Goal: Information Seeking & Learning: Understand process/instructions

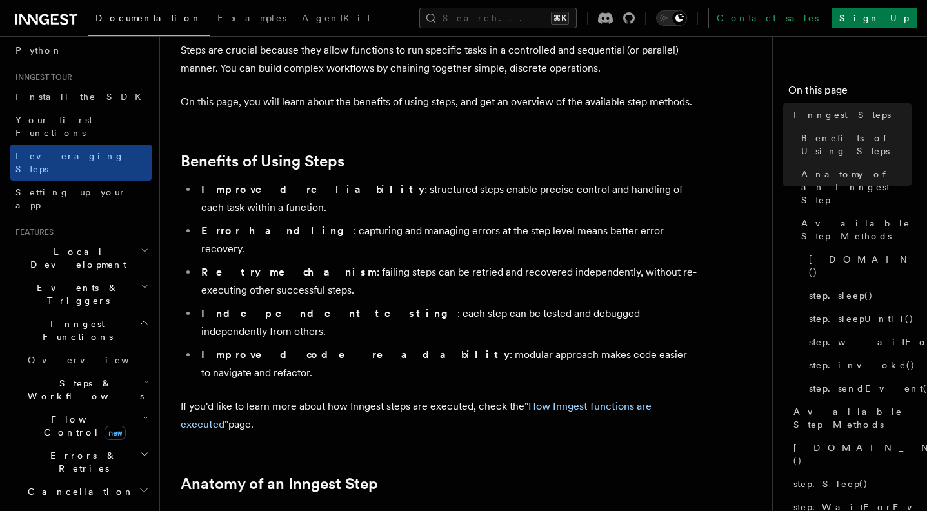
scroll to position [186, 0]
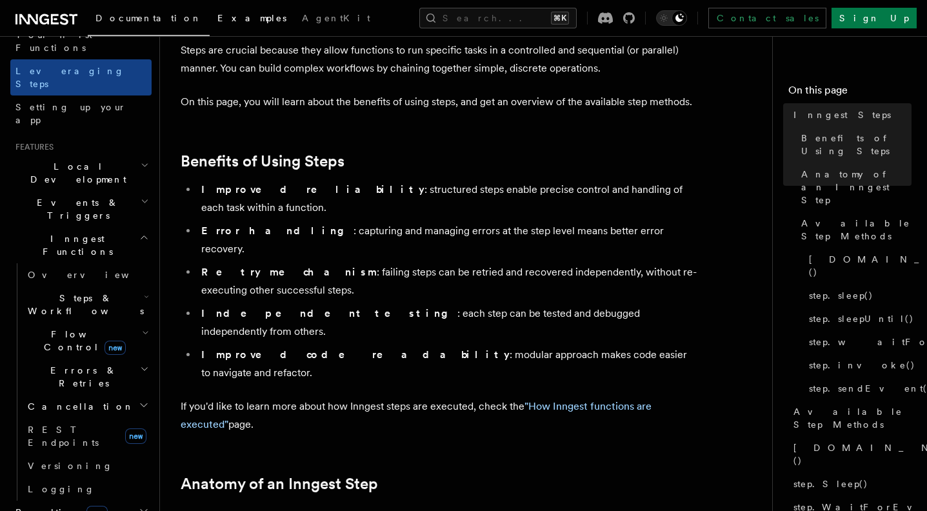
click at [217, 21] on span "Examples" at bounding box center [251, 18] width 69 height 10
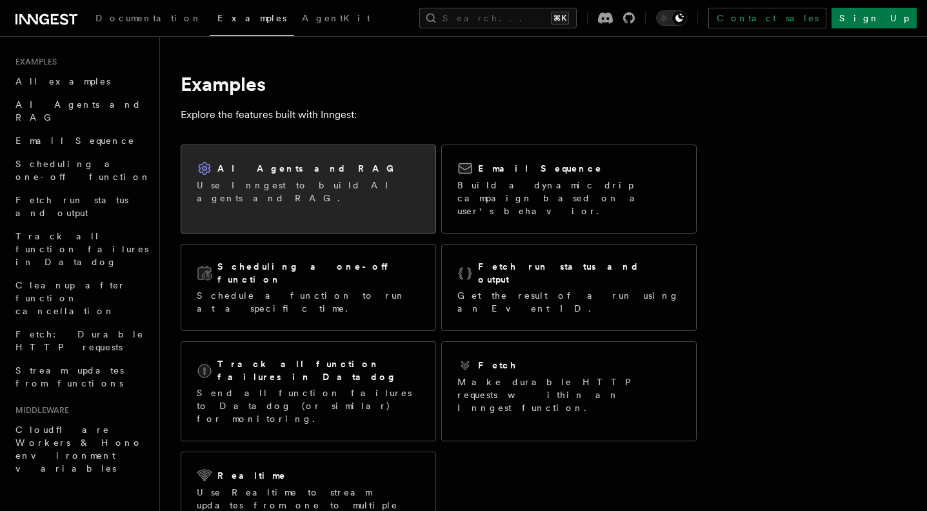
click at [213, 177] on div "AI Agents and RAG Use Inngest to build AI agents and RAG." at bounding box center [308, 183] width 223 height 44
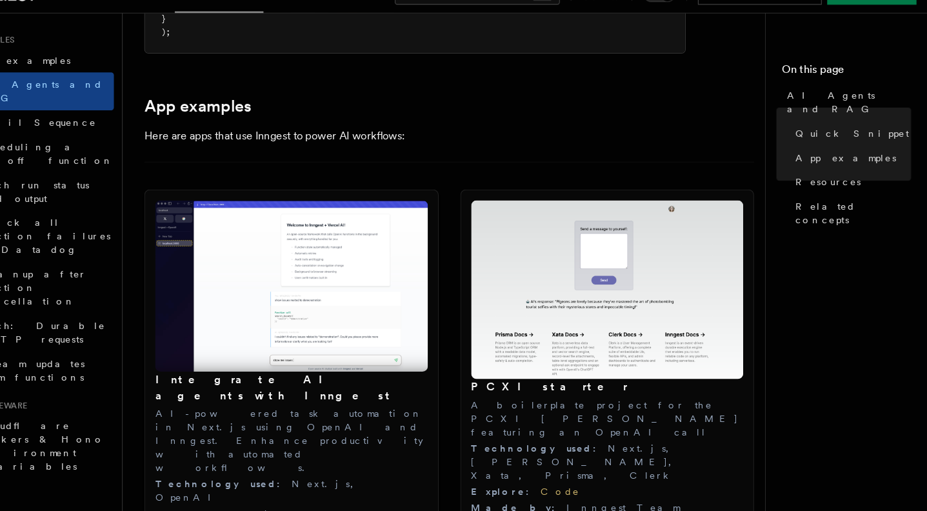
scroll to position [1264, 0]
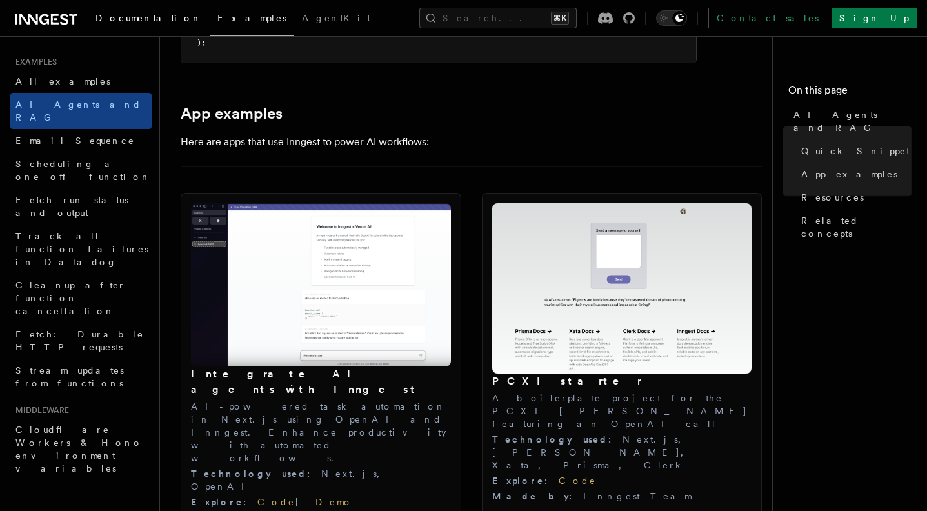
click at [144, 21] on span "Documentation" at bounding box center [148, 18] width 106 height 10
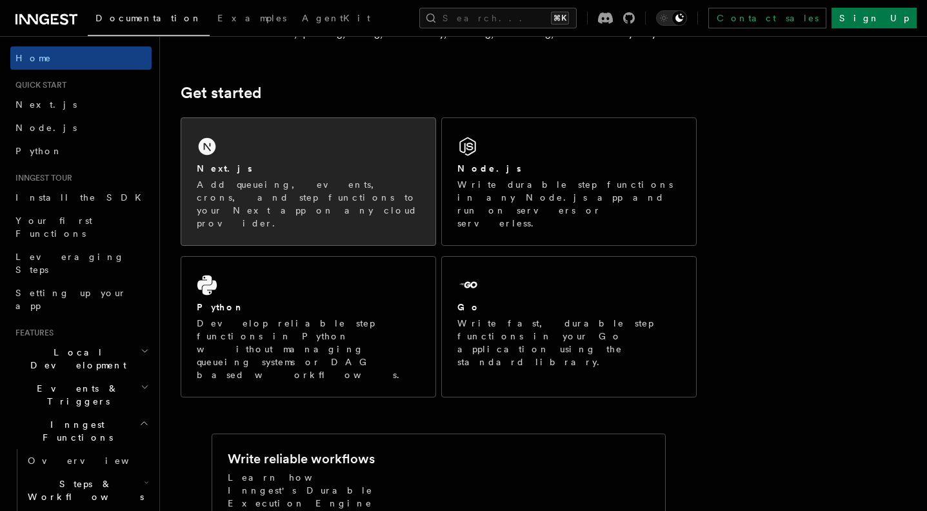
scroll to position [155, 0]
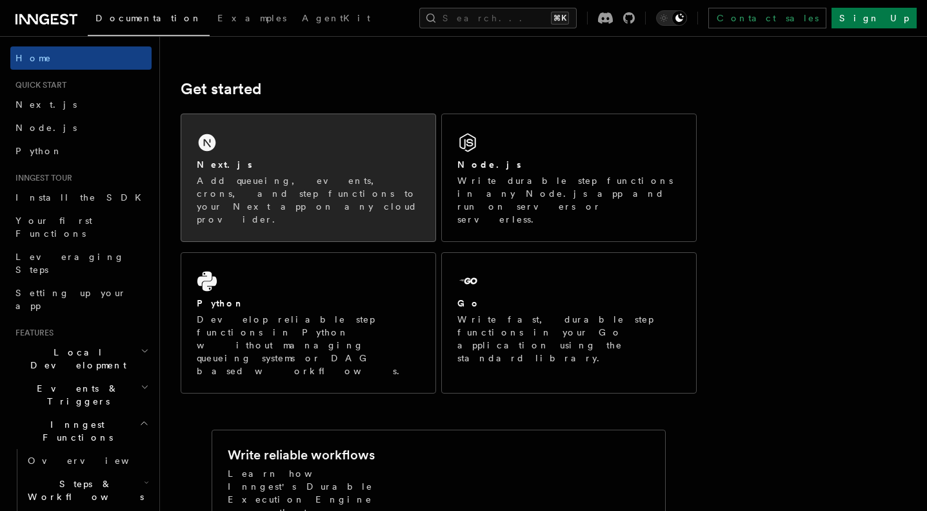
click at [280, 191] on p "Add queueing, events, crons, and step functions to your Next app on any cloud p…" at bounding box center [308, 200] width 223 height 52
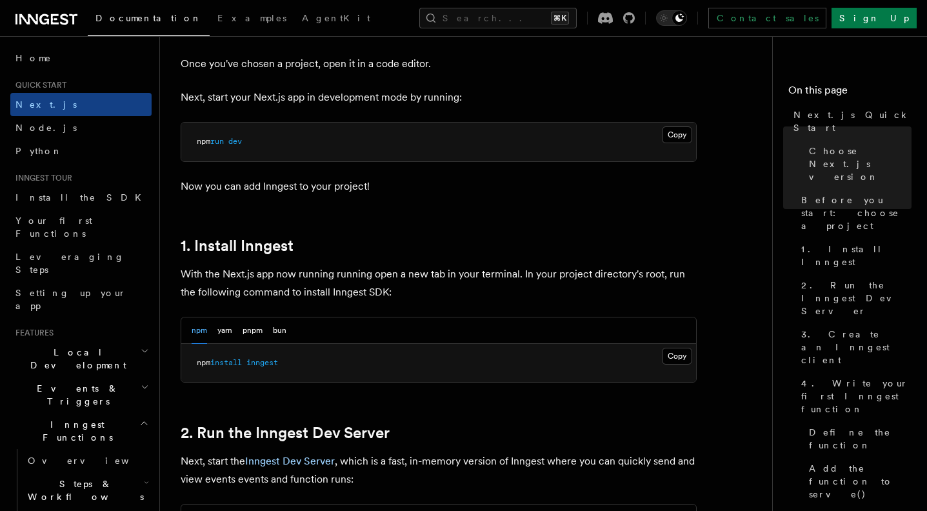
scroll to position [586, 0]
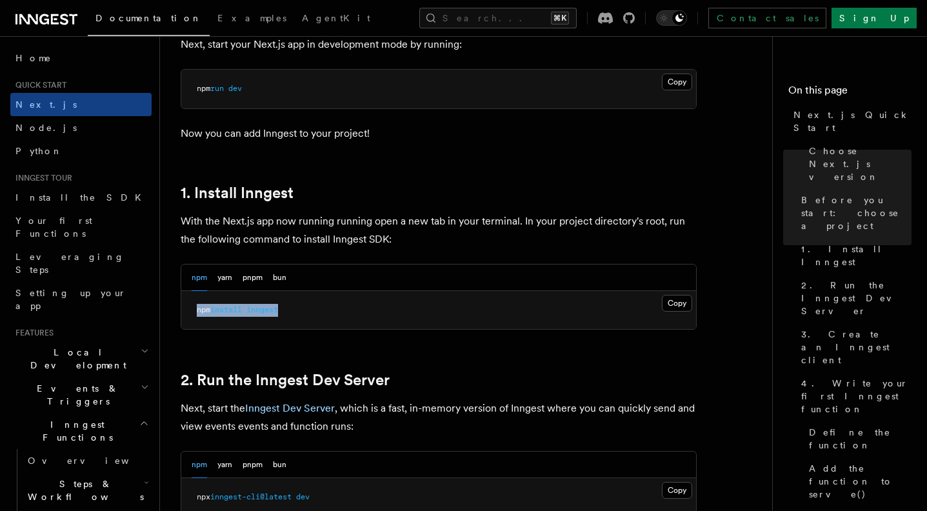
drag, startPoint x: 194, startPoint y: 312, endPoint x: 346, endPoint y: 317, distance: 152.3
click at [346, 317] on pre "npm install inngest" at bounding box center [438, 310] width 515 height 39
copy span "npm install inngest"
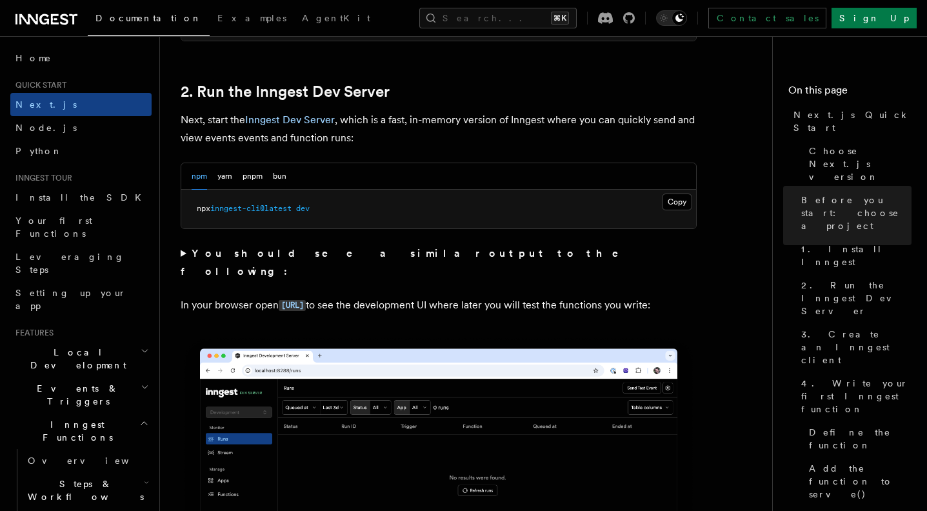
scroll to position [888, 0]
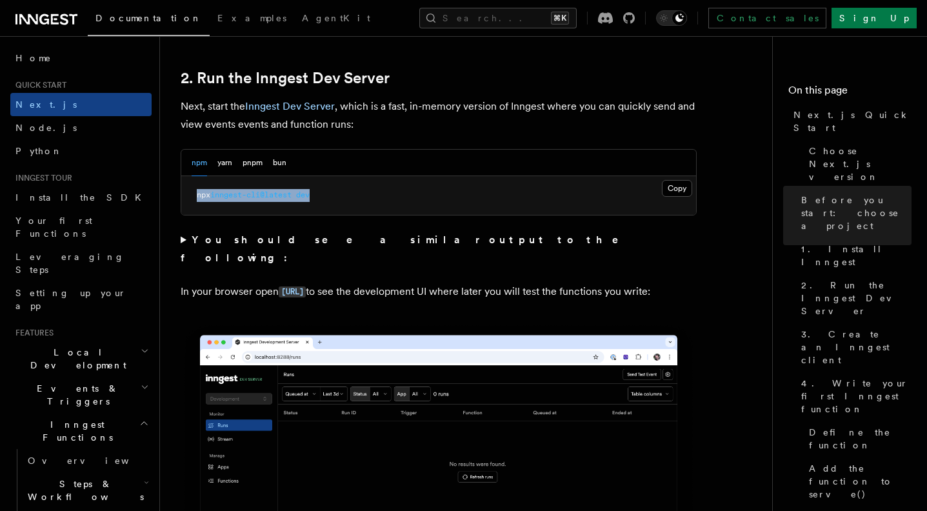
drag, startPoint x: 194, startPoint y: 196, endPoint x: 342, endPoint y: 199, distance: 147.7
click at [342, 199] on pre "npx inngest-cli@latest dev" at bounding box center [438, 195] width 515 height 39
copy span "npx inngest-cli@latest dev"
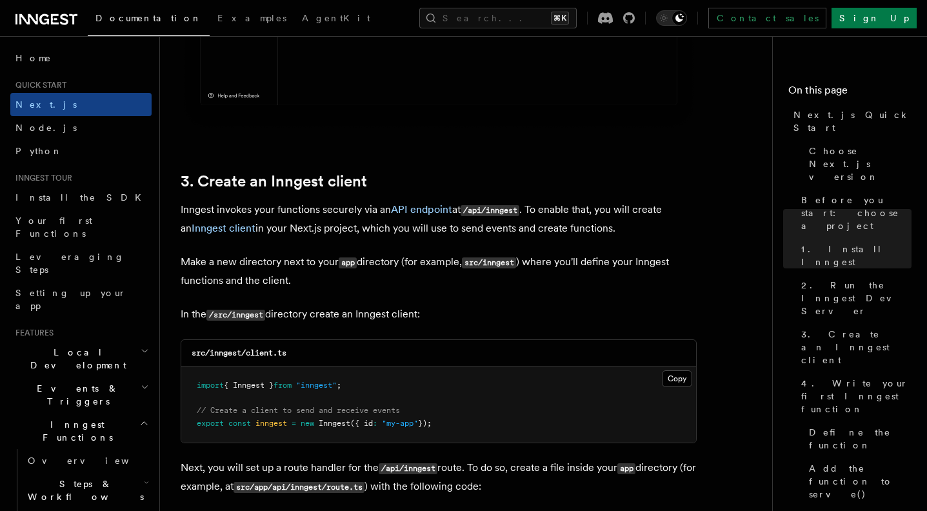
scroll to position [1449, 0]
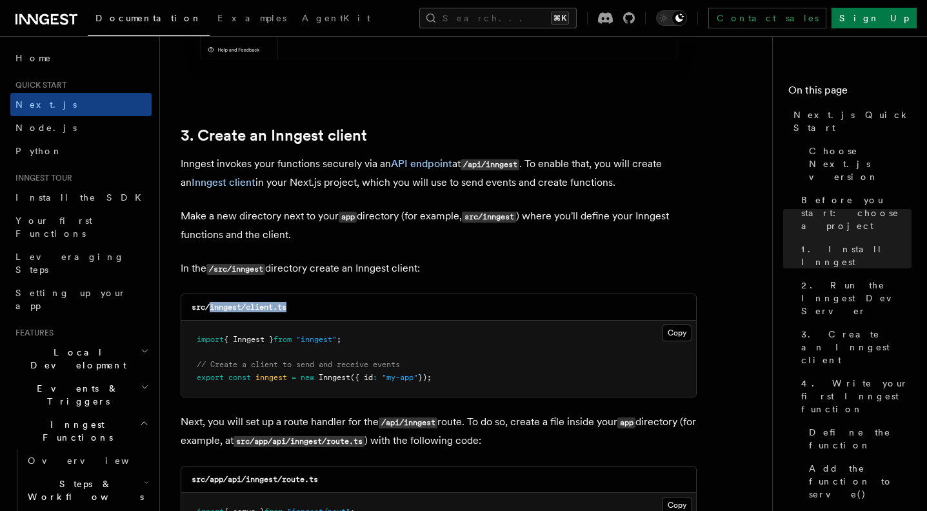
drag, startPoint x: 210, startPoint y: 307, endPoint x: 335, endPoint y: 307, distance: 124.5
click at [335, 307] on div "src/inngest/client.ts" at bounding box center [438, 307] width 515 height 26
copy code "inngest/client.ts"
click at [668, 335] on button "Copy Copied" at bounding box center [677, 332] width 30 height 17
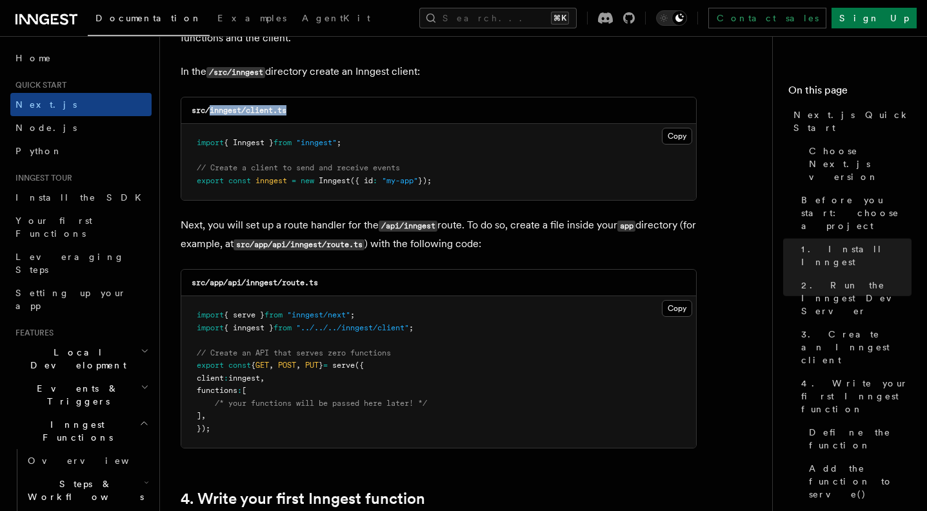
scroll to position [1653, 0]
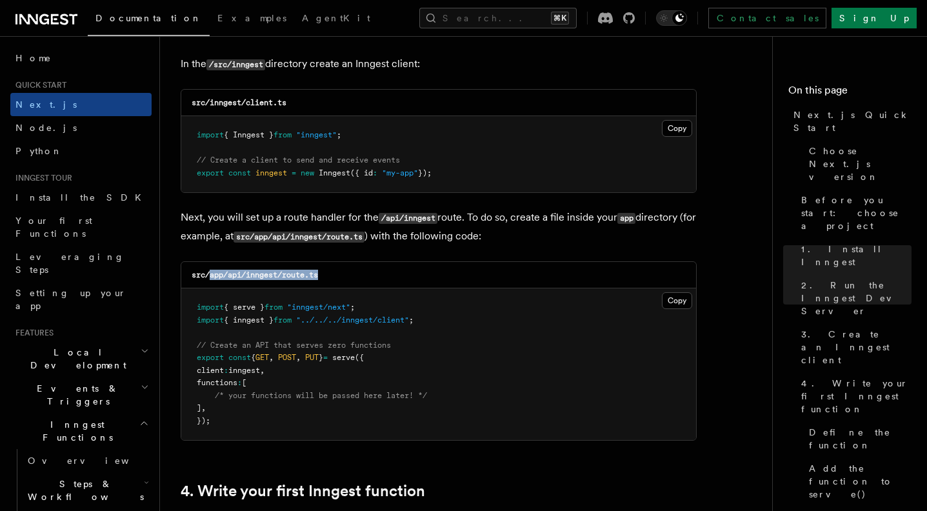
drag, startPoint x: 210, startPoint y: 273, endPoint x: 357, endPoint y: 273, distance: 147.1
click at [357, 273] on div "src/app/api/inngest/route.ts" at bounding box center [438, 275] width 515 height 26
copy code "app/api/inngest/route.ts"
click at [680, 298] on button "Copy Copied" at bounding box center [677, 300] width 30 height 17
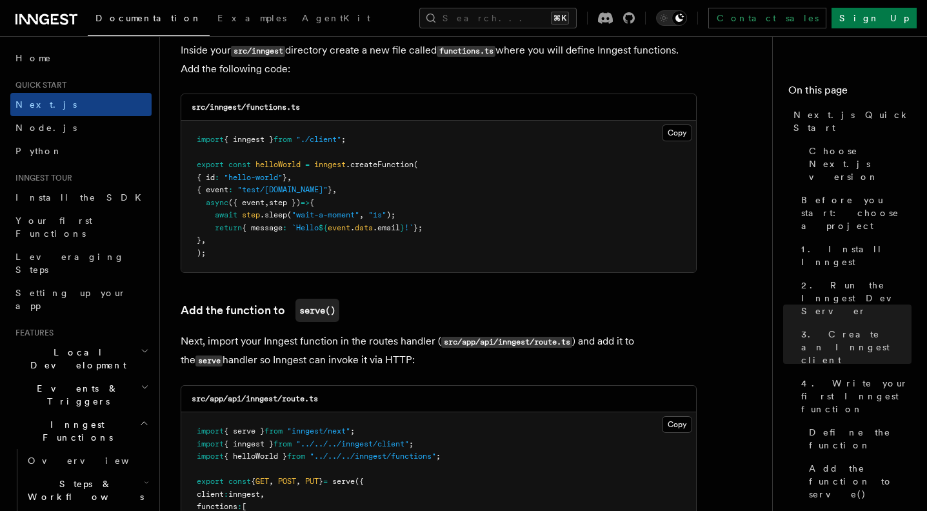
scroll to position [2295, 0]
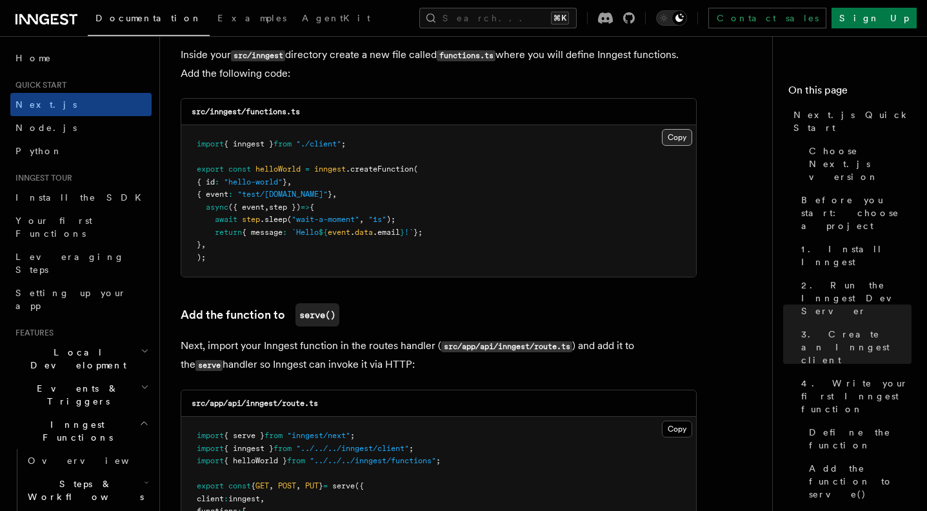
click at [676, 133] on button "Copy Copied" at bounding box center [677, 137] width 30 height 17
click at [282, 107] on code "src/inngest/functions.ts" at bounding box center [246, 111] width 108 height 9
drag, startPoint x: 211, startPoint y: 106, endPoint x: 356, endPoint y: 106, distance: 145.1
click at [356, 106] on div "src/inngest/functions.ts" at bounding box center [438, 112] width 515 height 26
copy code "inngest/functions.ts"
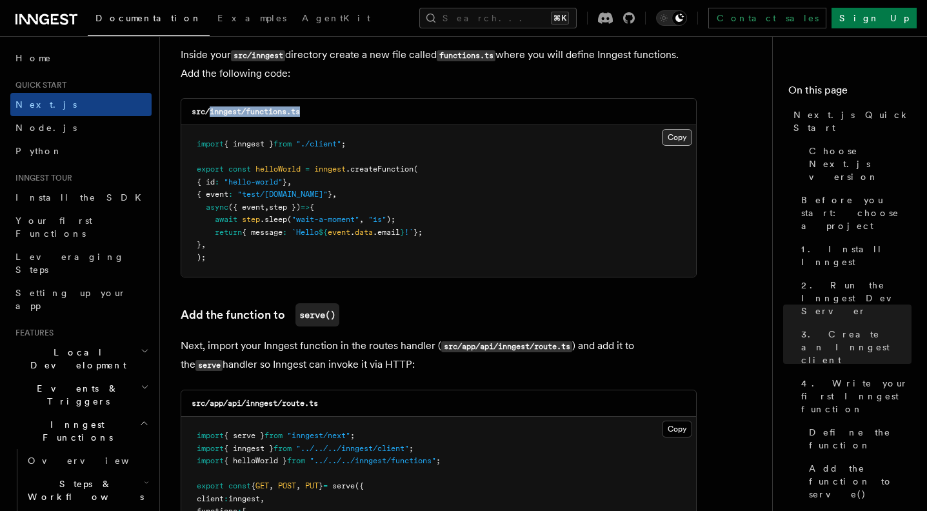
click at [669, 129] on button "Copy Copied" at bounding box center [677, 137] width 30 height 17
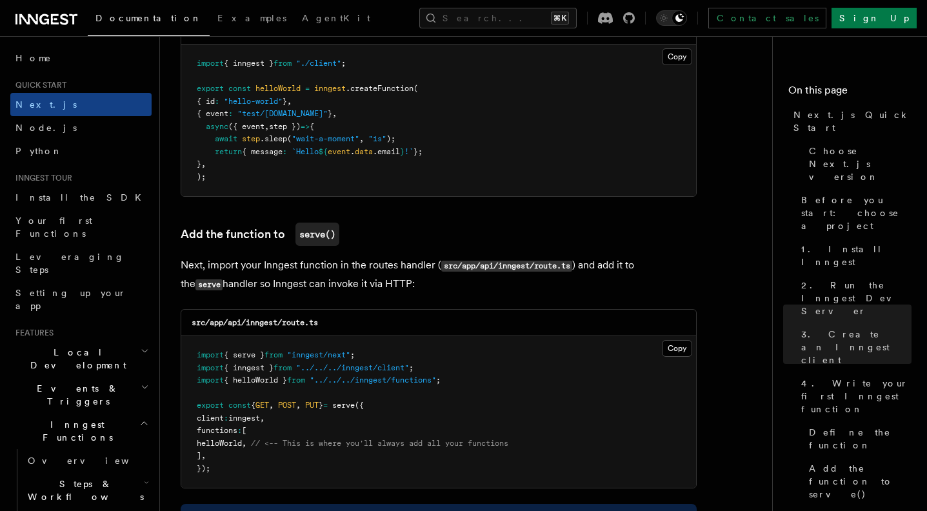
scroll to position [2440, 0]
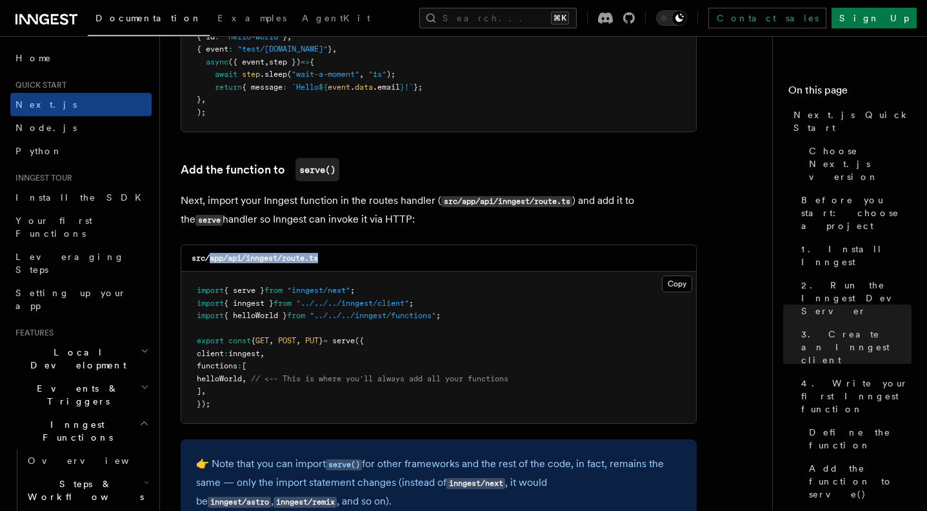
drag, startPoint x: 210, startPoint y: 251, endPoint x: 337, endPoint y: 250, distance: 127.1
click at [337, 250] on div "src/app/api/inngest/route.ts" at bounding box center [438, 258] width 515 height 26
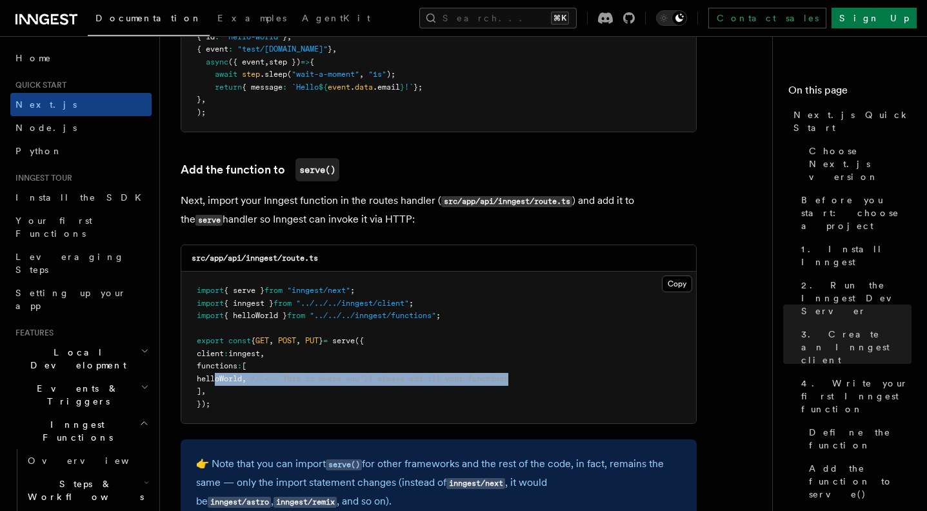
drag, startPoint x: 214, startPoint y: 366, endPoint x: 575, endPoint y: 368, distance: 360.5
click at [575, 368] on pre "import { serve } from "inngest/next" ; import { inngest } from "../../../innges…" at bounding box center [438, 348] width 515 height 152
copy span "helloWorld , // <-- This is where you'll always add all your functions"
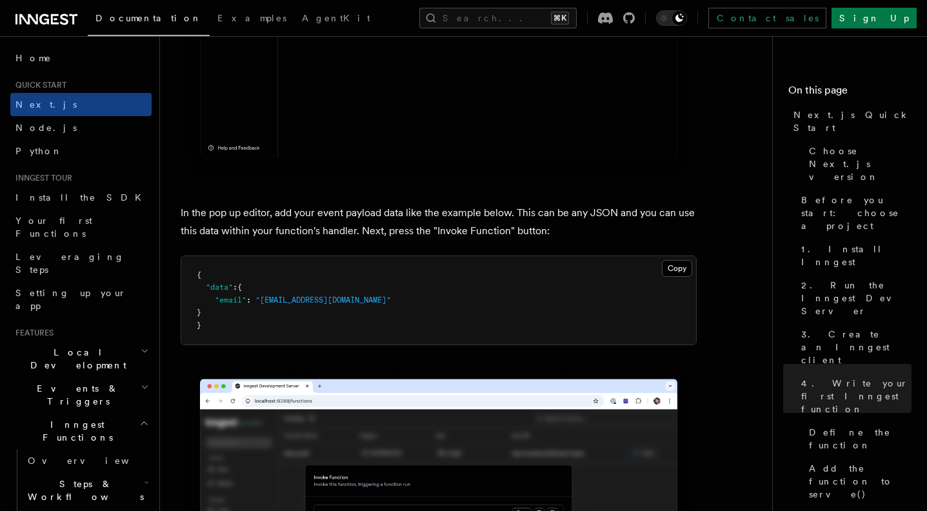
scroll to position [3770, 0]
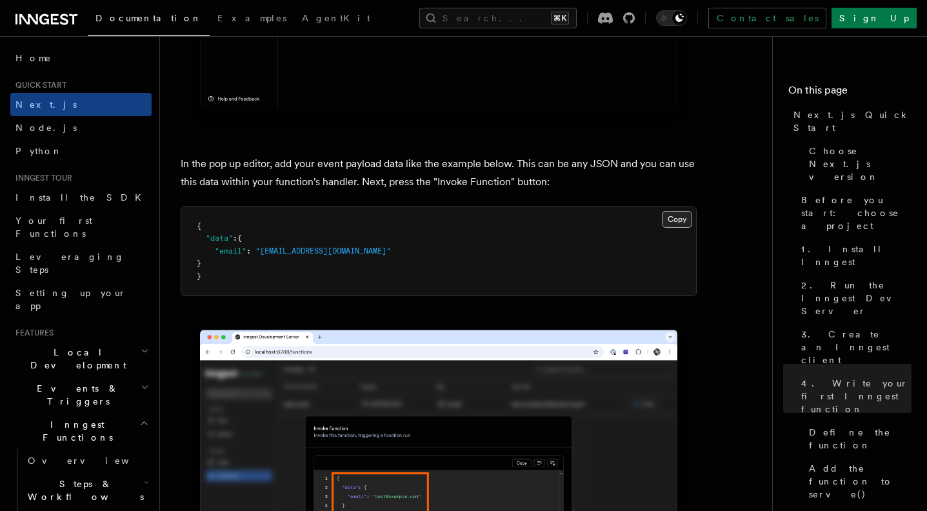
click at [671, 211] on button "Copy Copied" at bounding box center [677, 219] width 30 height 17
click at [689, 211] on button "Copy Copied" at bounding box center [677, 219] width 30 height 17
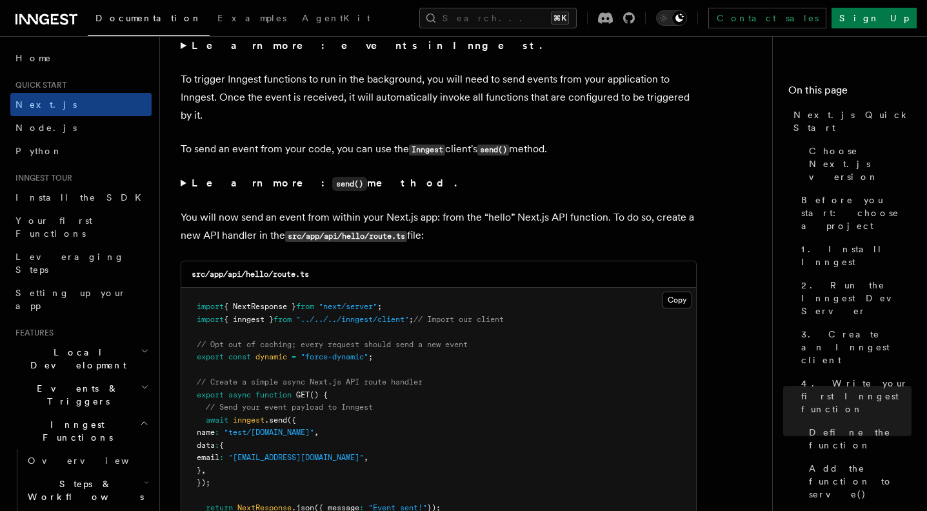
scroll to position [6619, 0]
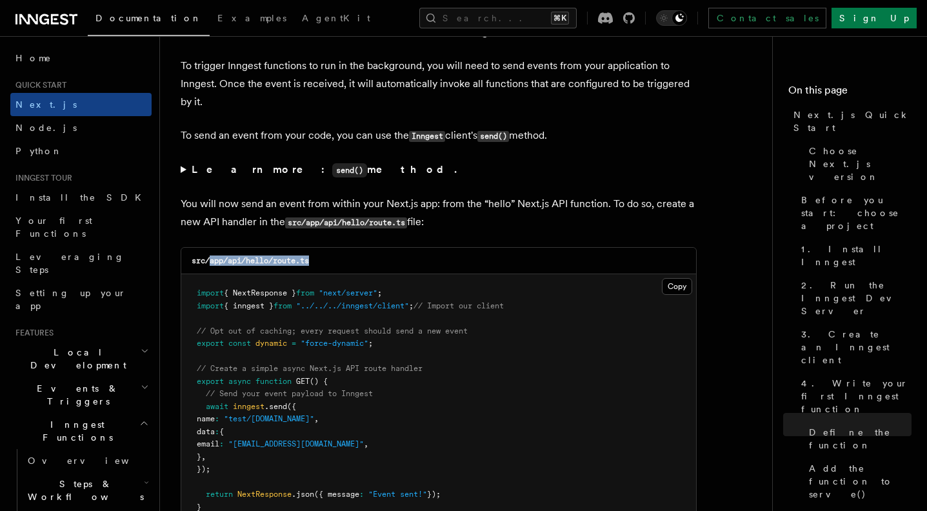
drag, startPoint x: 210, startPoint y: 248, endPoint x: 348, endPoint y: 247, distance: 137.4
click at [348, 248] on div "src/app/api/hello/route.ts" at bounding box center [438, 261] width 515 height 26
copy code "app/api/hello/route.ts"
click at [675, 278] on button "Copy Copied" at bounding box center [677, 286] width 30 height 17
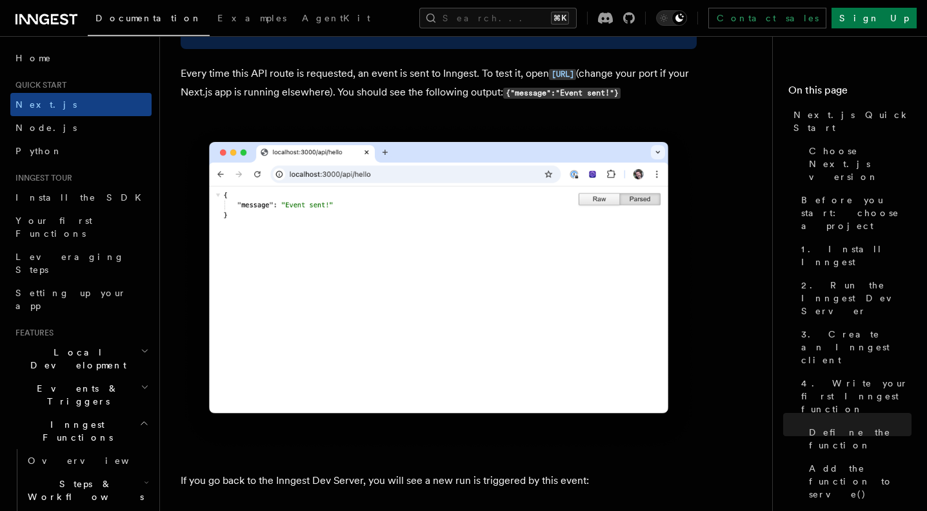
scroll to position [7206, 0]
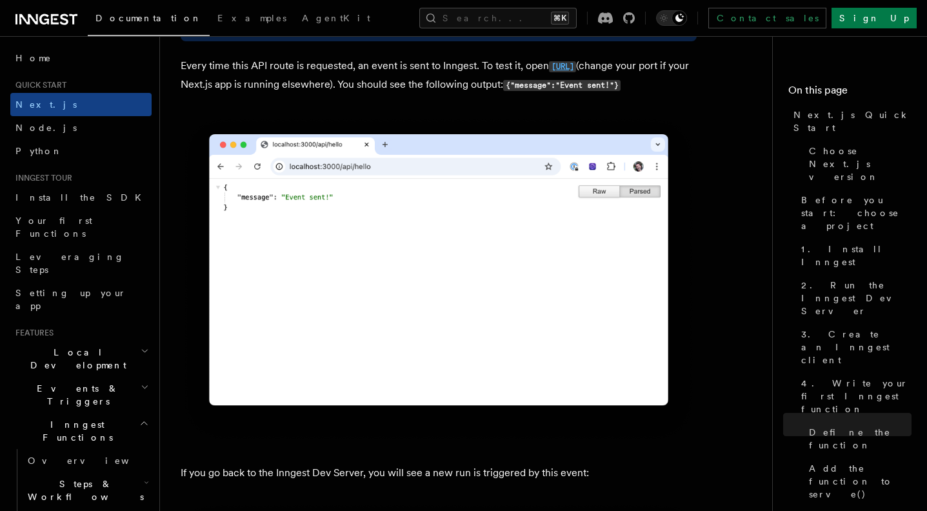
click at [549, 69] on code "http://localhost:3000/api/hello" at bounding box center [562, 66] width 27 height 11
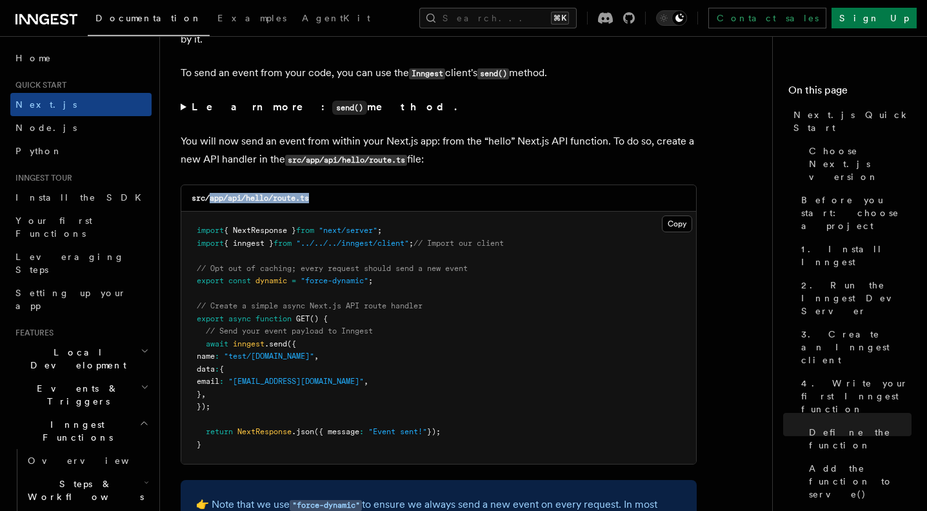
scroll to position [6631, 0]
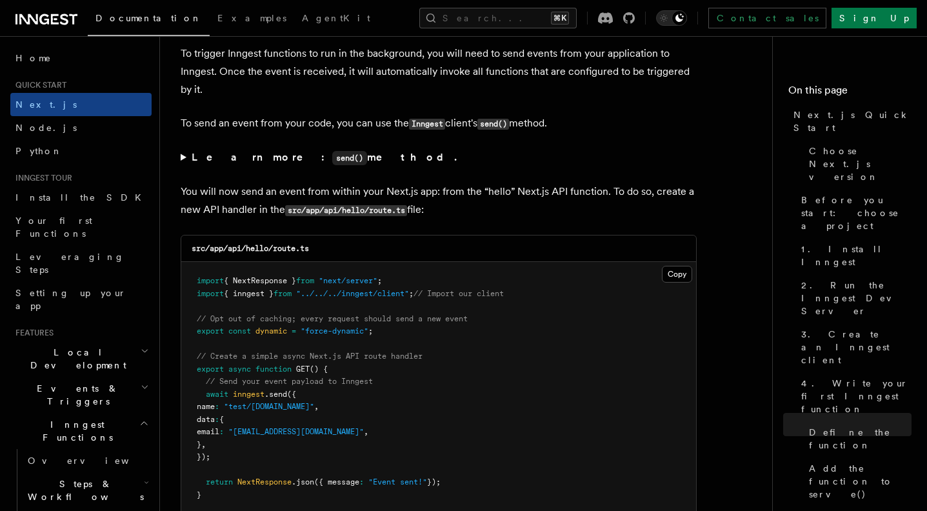
click at [339, 377] on span "// Send your event payload to Inngest" at bounding box center [289, 381] width 167 height 9
click at [356, 349] on pre "import { NextResponse } from "next/server" ; import { inngest } from "../../../…" at bounding box center [438, 388] width 515 height 252
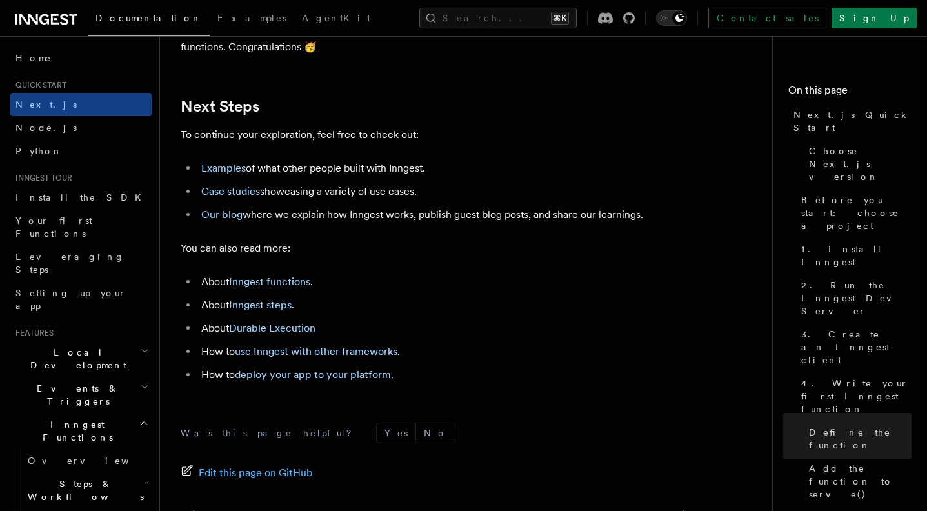
scroll to position [8052, 0]
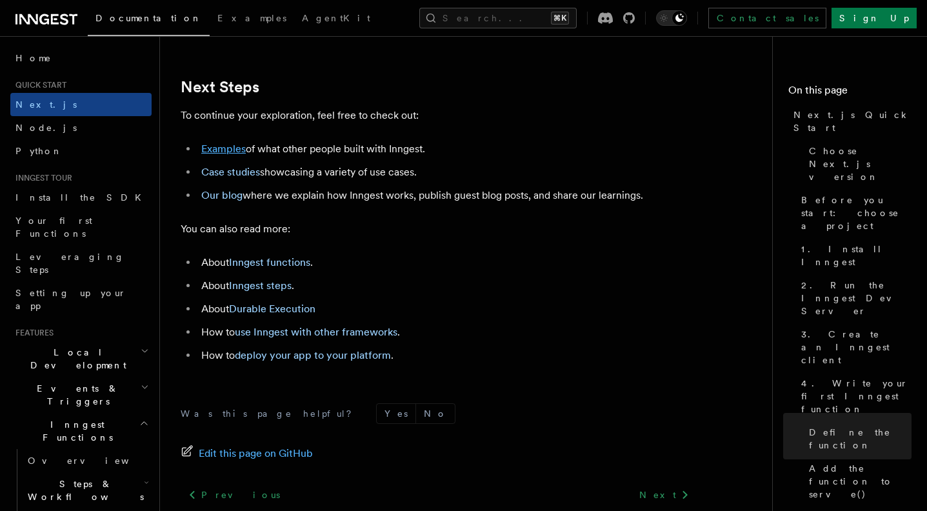
click at [215, 148] on link "Examples" at bounding box center [223, 149] width 45 height 12
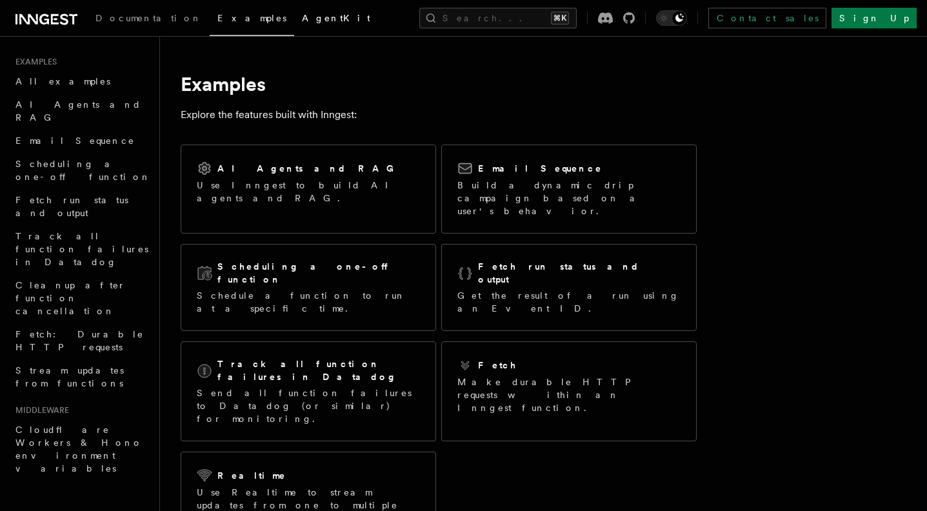
click at [302, 18] on span "AgentKit" at bounding box center [336, 18] width 68 height 10
